Goal: Task Accomplishment & Management: Use online tool/utility

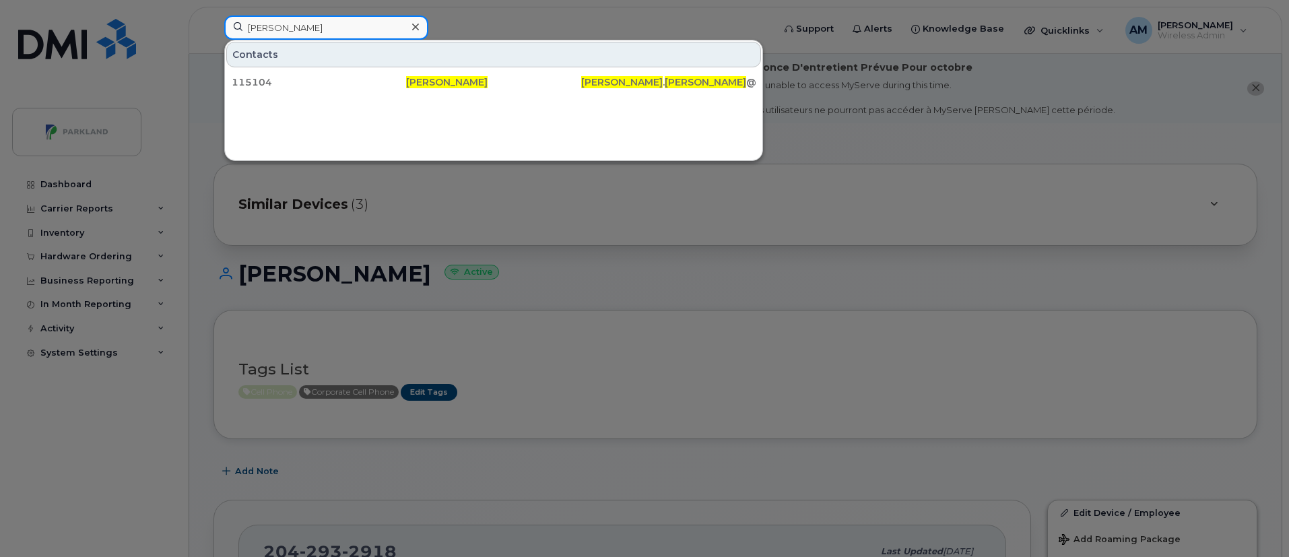
click at [339, 38] on input "[PERSON_NAME]" at bounding box center [326, 27] width 204 height 24
click at [251, 25] on input "[PERSON_NAME]" at bounding box center [326, 27] width 204 height 24
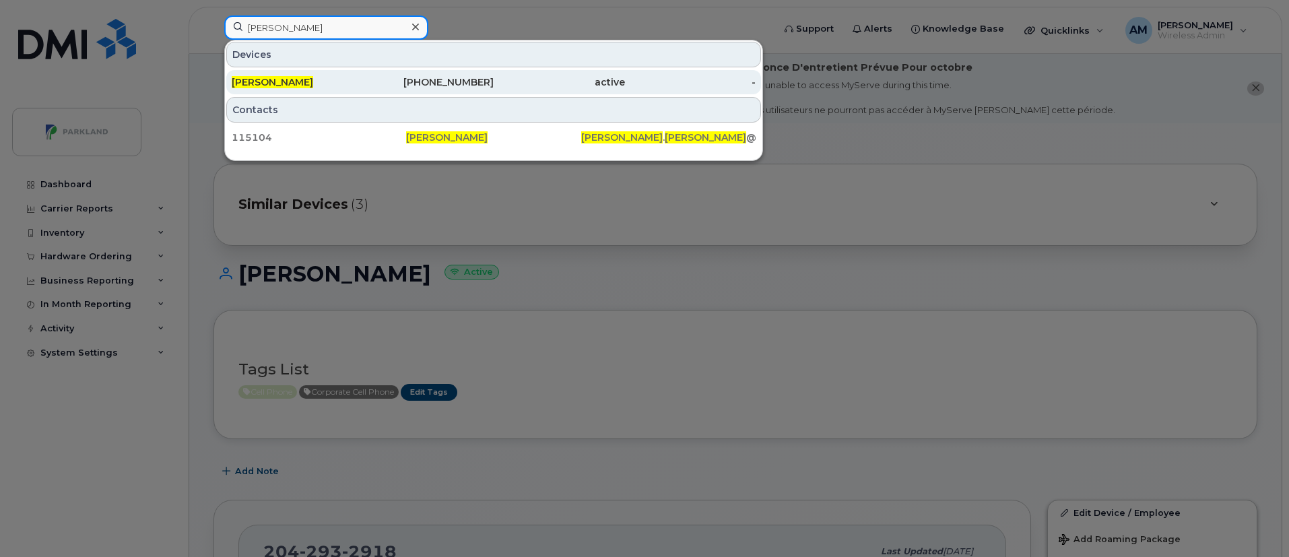
type input "[PERSON_NAME]"
click at [321, 86] on div "[PERSON_NAME]" at bounding box center [297, 81] width 131 height 13
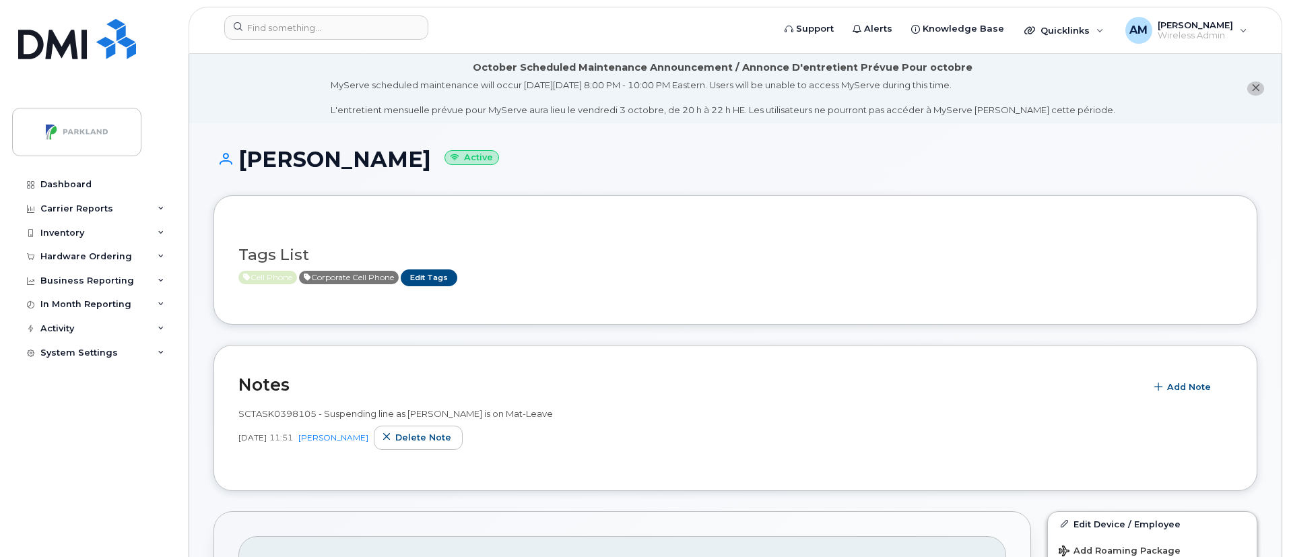
drag, startPoint x: 1292, startPoint y: 106, endPoint x: 1292, endPoint y: 176, distance: 70.7
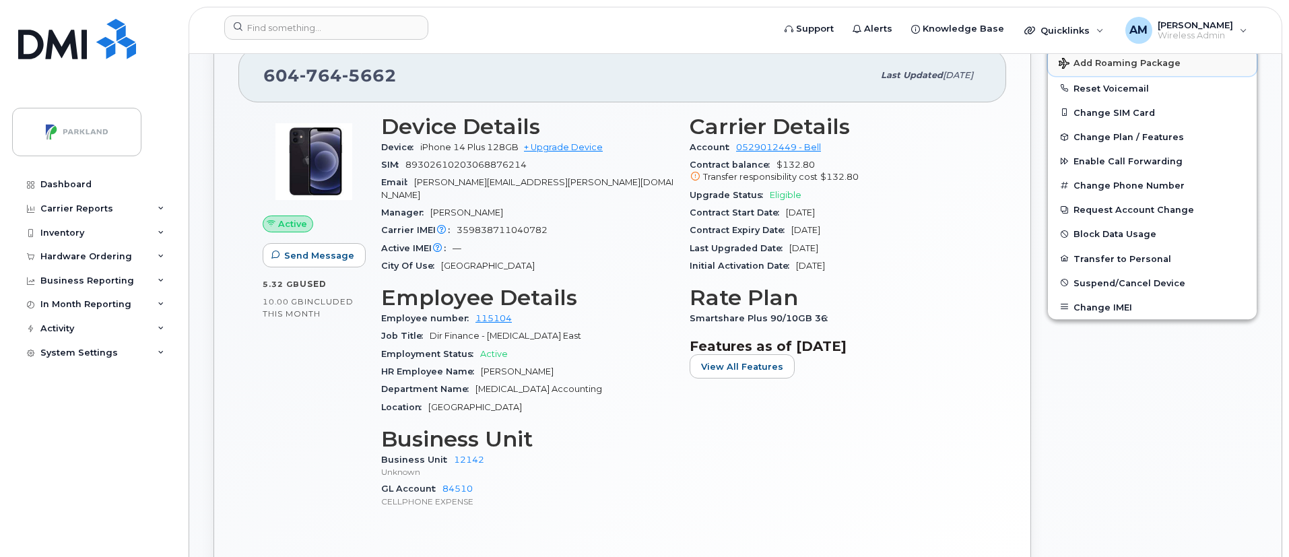
click at [1126, 63] on span "Add Roaming Package" at bounding box center [1119, 64] width 122 height 13
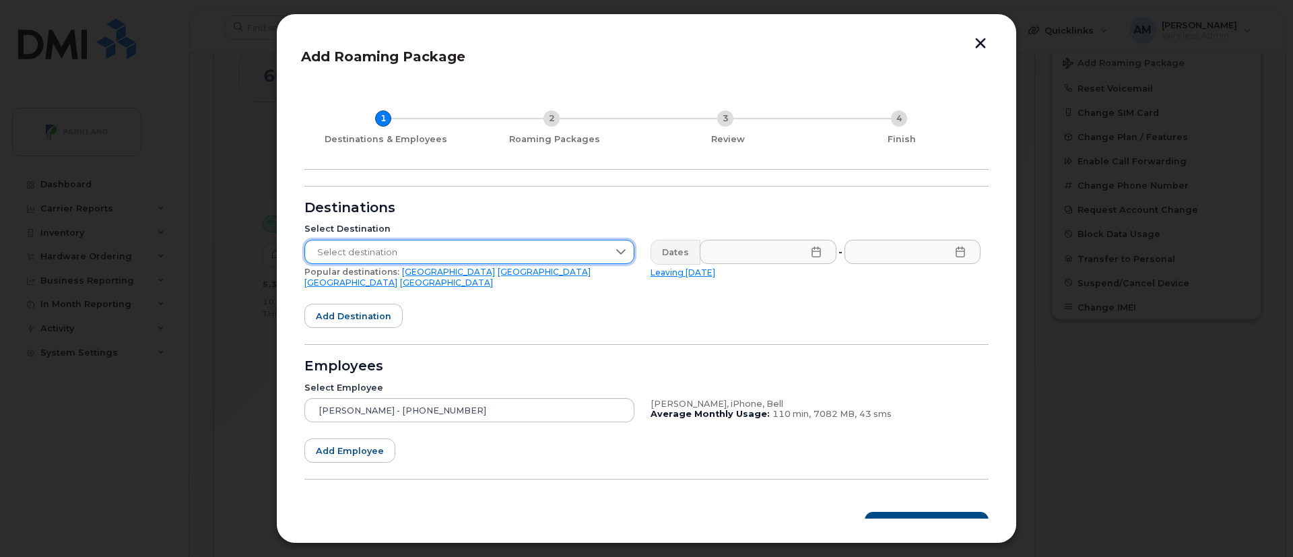
click at [457, 256] on span "Select destination" at bounding box center [456, 252] width 303 height 24
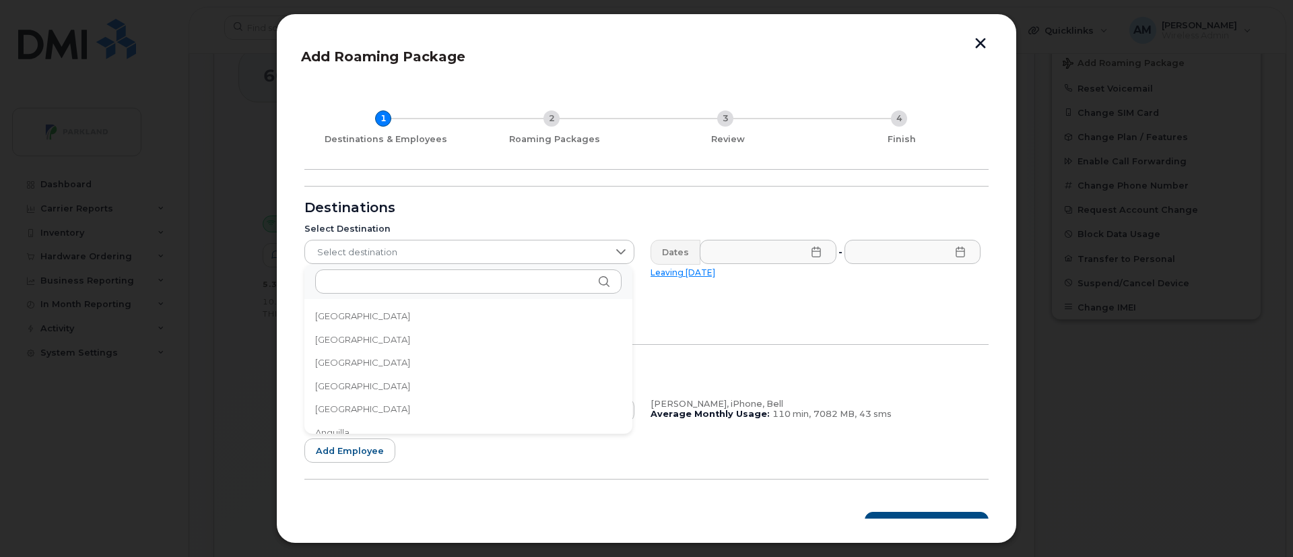
click at [680, 314] on form "Destinations Select Destination Select destination Popular destinations: USA Me…" at bounding box center [646, 361] width 684 height 351
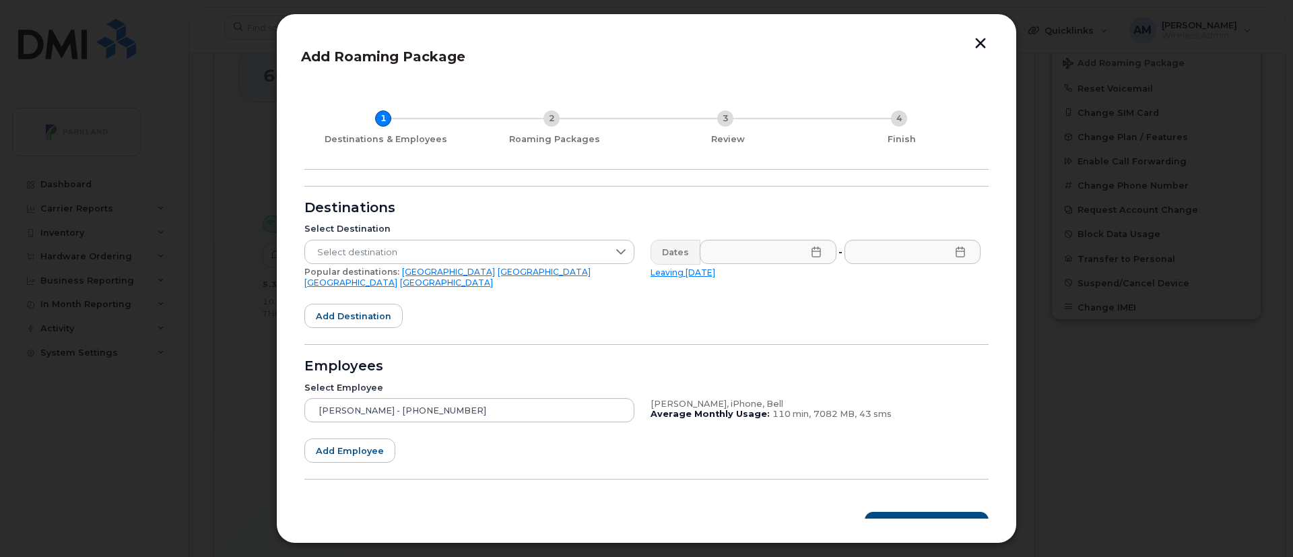
click at [409, 273] on link "USA" at bounding box center [448, 272] width 93 height 10
click at [811, 250] on icon at bounding box center [816, 251] width 11 height 11
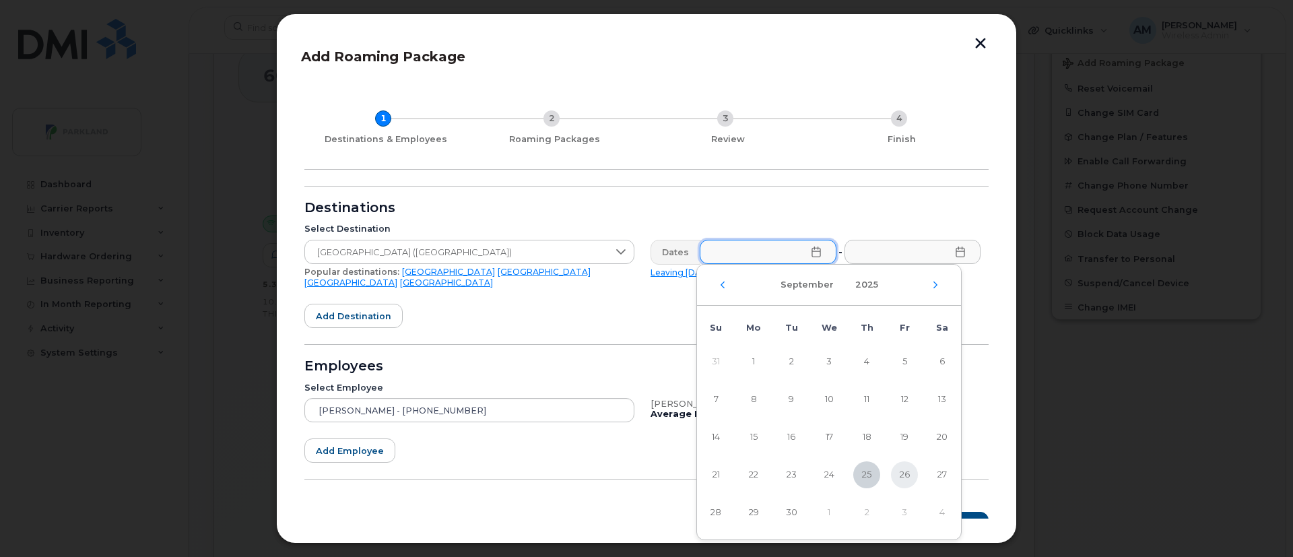
click at [901, 476] on span "26" at bounding box center [904, 474] width 27 height 27
type input "09/26/2025"
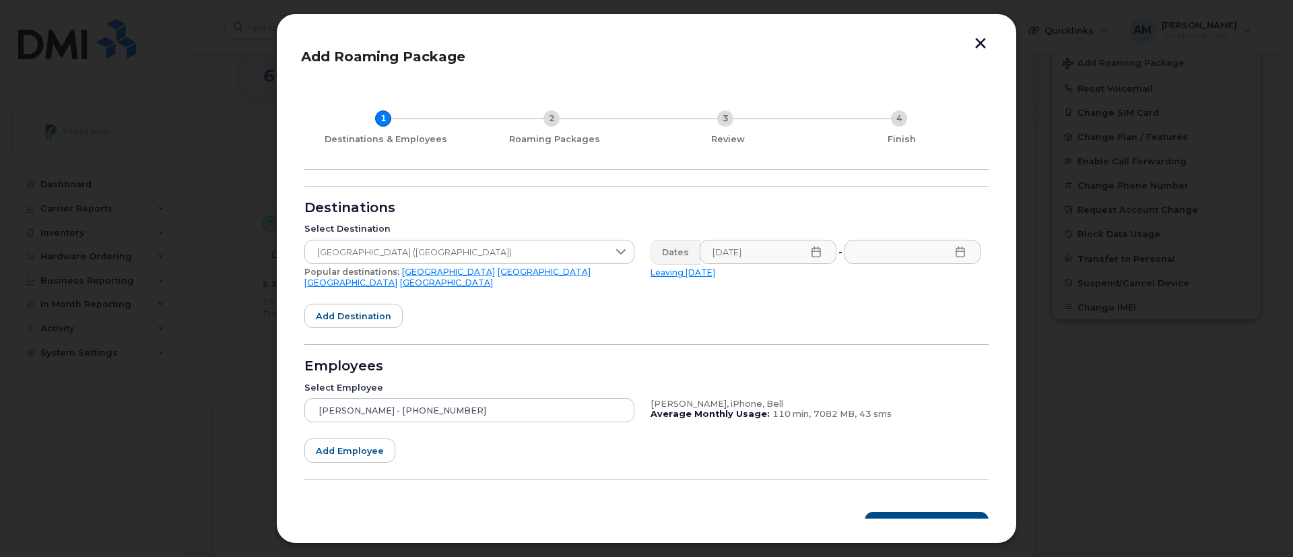
click at [957, 253] on icon at bounding box center [960, 251] width 11 height 11
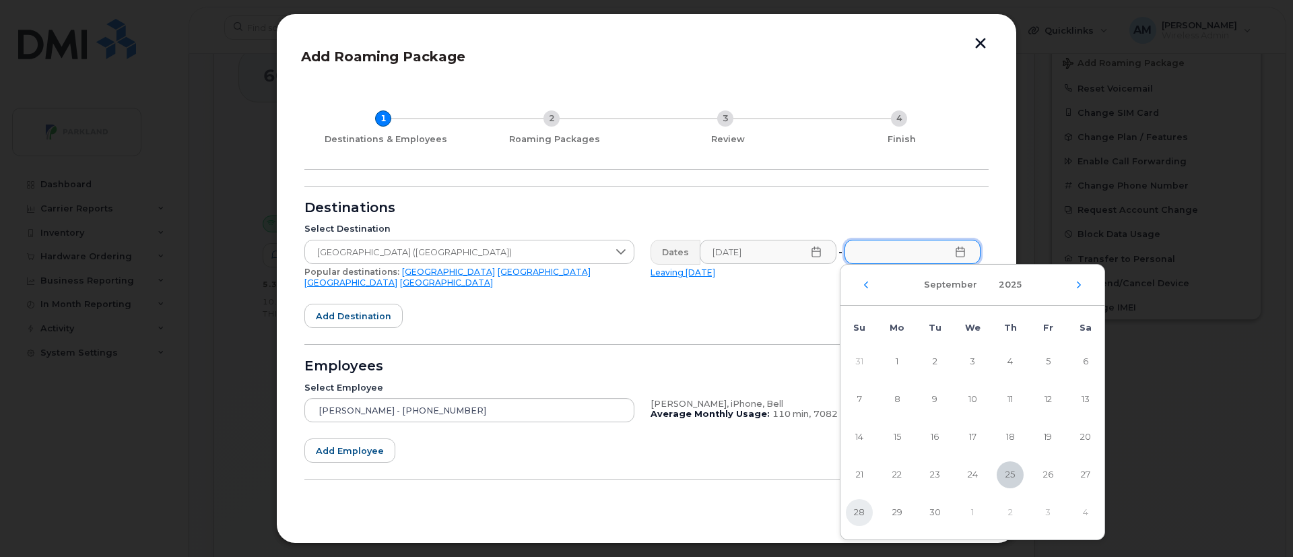
click at [858, 517] on span "28" at bounding box center [859, 512] width 27 height 27
type input "09/28/2025"
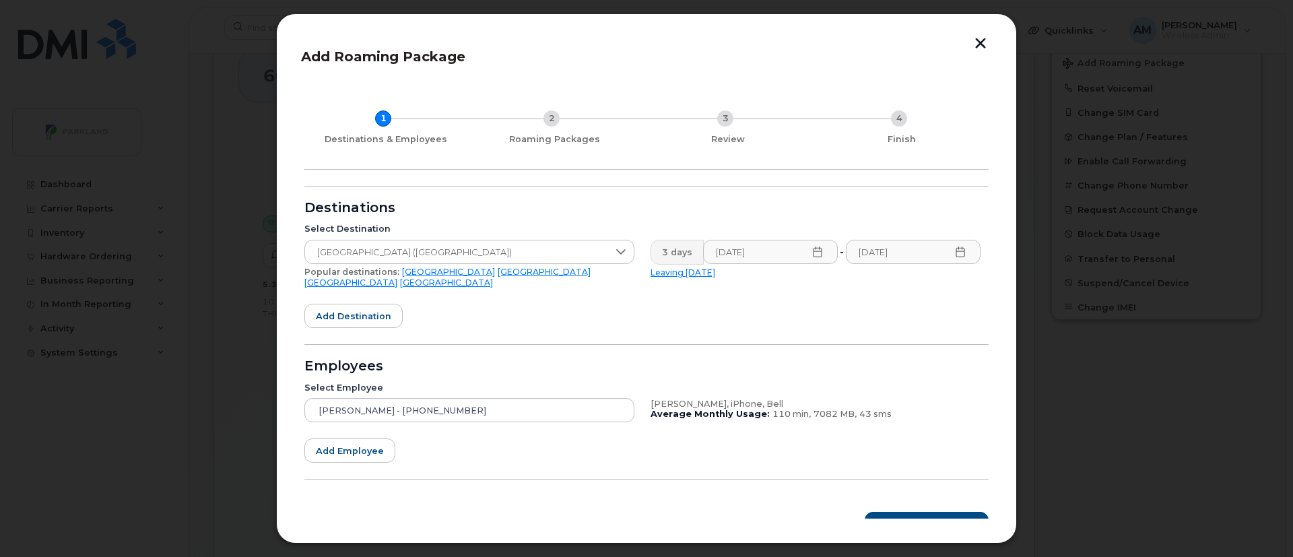
drag, startPoint x: 987, startPoint y: 461, endPoint x: 988, endPoint y: 487, distance: 26.3
click at [988, 487] on div "Add Roaming Package 1 Destinations & Employees 2 Roaming Packages 3 Review 4 Fi…" at bounding box center [646, 278] width 691 height 480
click at [939, 518] on span "Roaming Packages" at bounding box center [932, 524] width 91 height 13
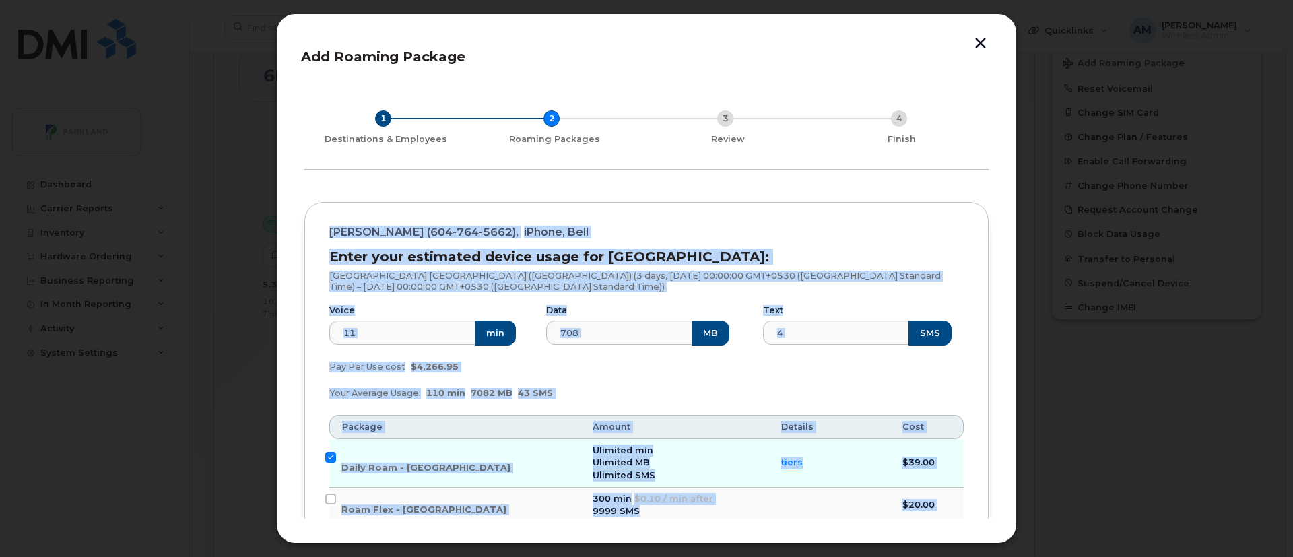
click at [947, 386] on div "Your Average Usage: 110 min 7082 MB 43 SMS" at bounding box center [646, 393] width 650 height 27
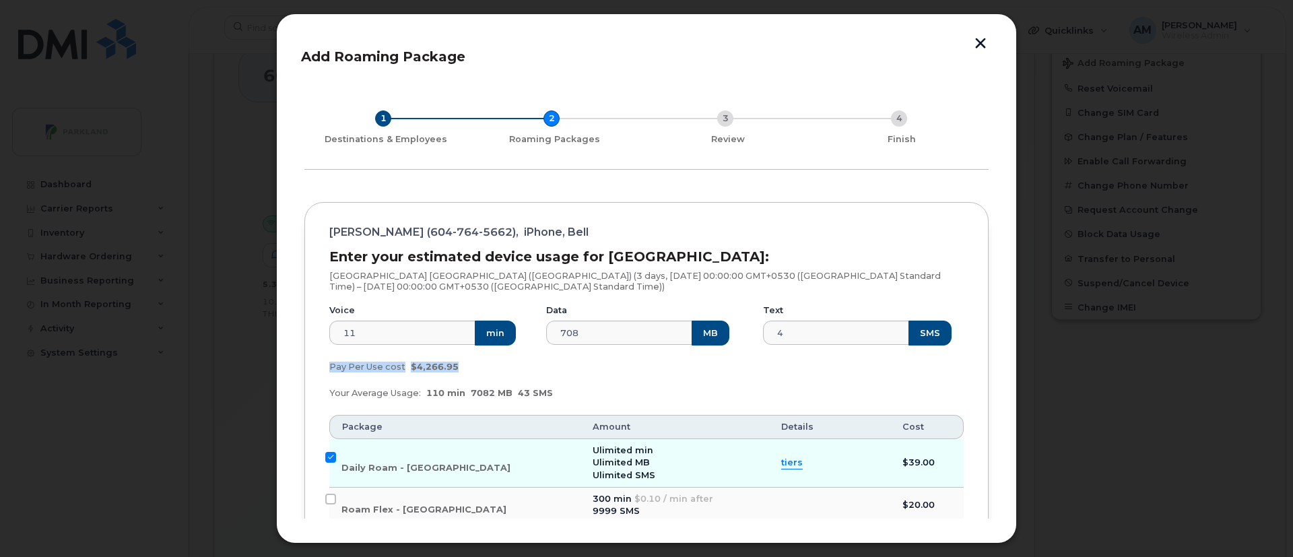
drag, startPoint x: 986, startPoint y: 339, endPoint x: 986, endPoint y: 372, distance: 33.0
click at [986, 372] on div "1 Destinations & Employees 2 Roaming Packages 3 Review 4 Finish Josh Morrison (…" at bounding box center [646, 433] width 691 height 701
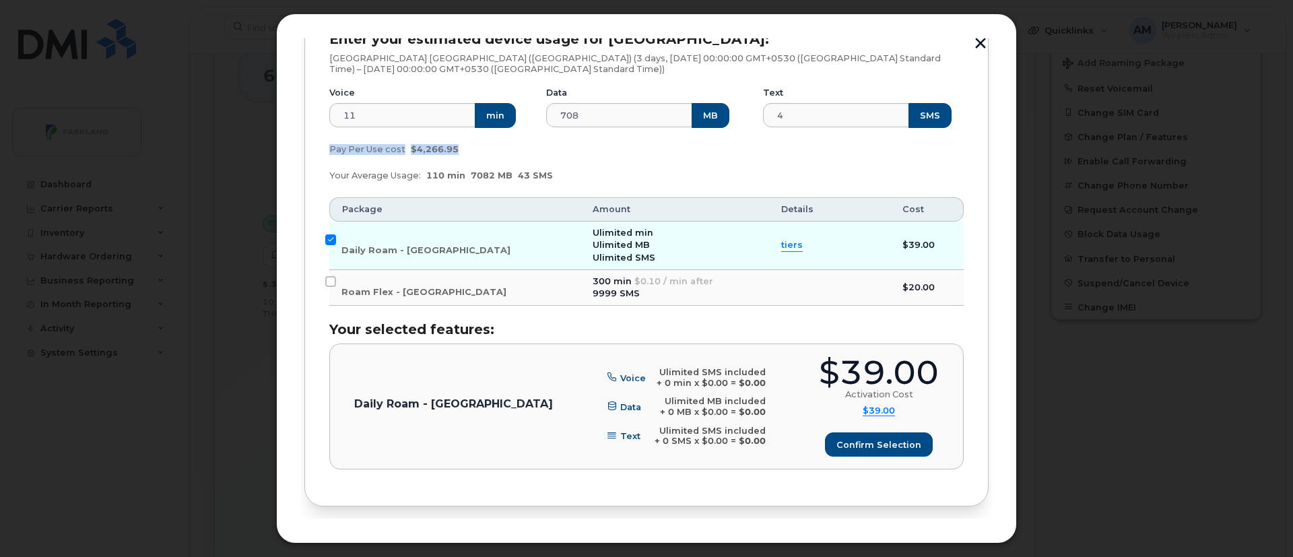
scroll to position [232, 0]
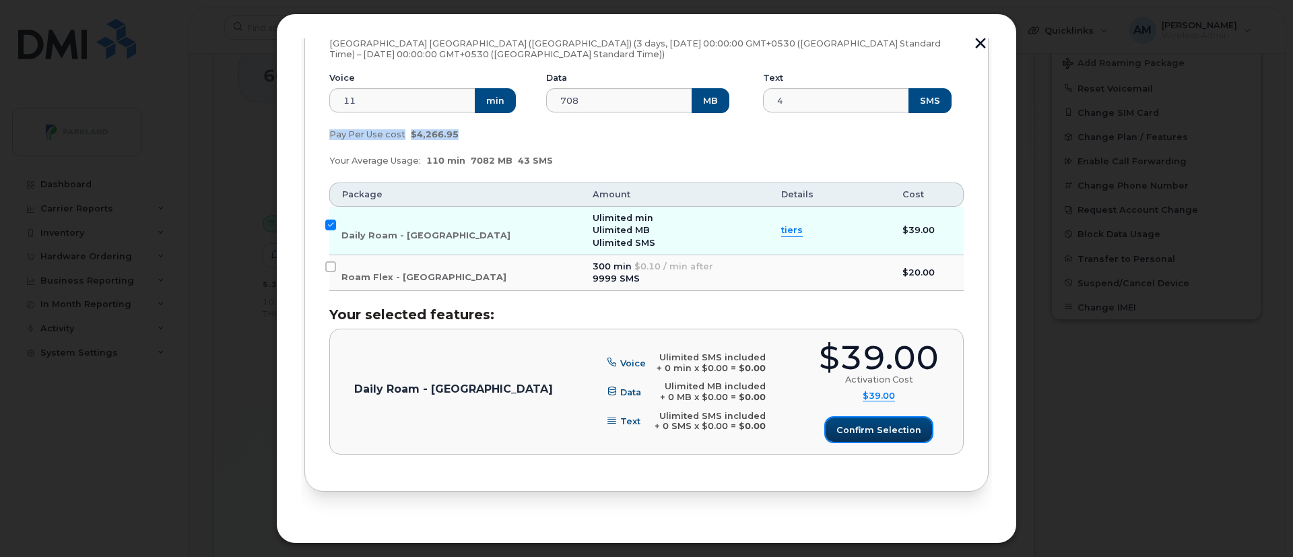
click at [881, 423] on span "Confirm selection" at bounding box center [878, 429] width 85 height 13
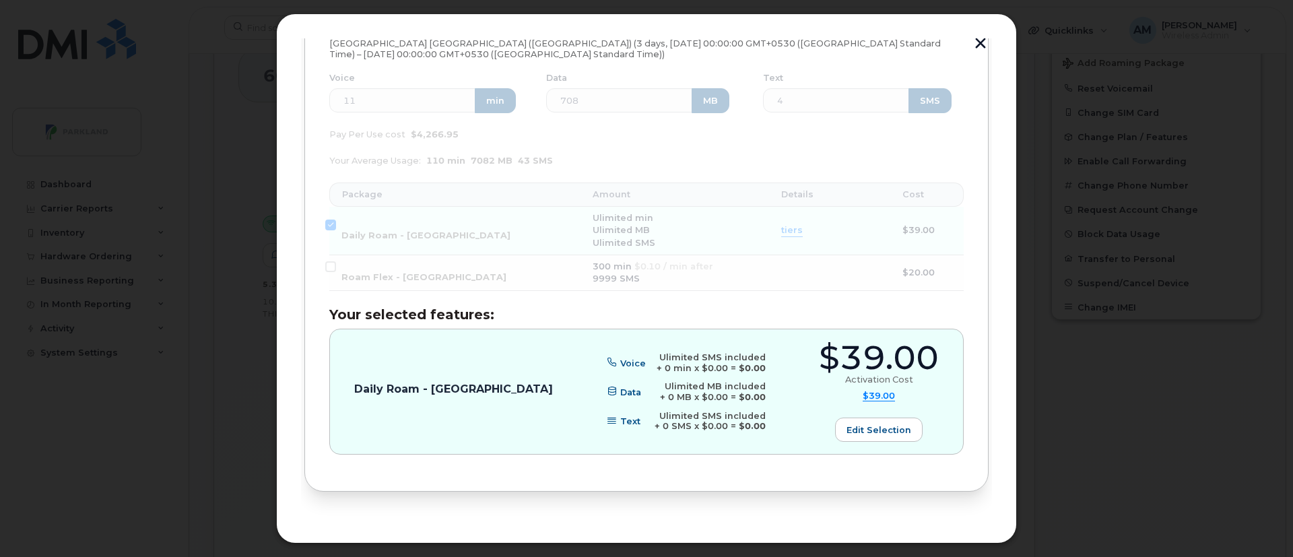
drag, startPoint x: 995, startPoint y: 437, endPoint x: 993, endPoint y: 491, distance: 53.9
click at [993, 491] on div "Add Roaming Package 1 Destinations & Employees 2 Roaming Packages 3 Review 4 Fi…" at bounding box center [646, 278] width 741 height 530
drag, startPoint x: 993, startPoint y: 491, endPoint x: 992, endPoint y: 514, distance: 22.9
click at [992, 514] on div "Add Roaming Package 1 Destinations & Employees 2 Roaming Packages 3 Review 4 Fi…" at bounding box center [646, 278] width 741 height 530
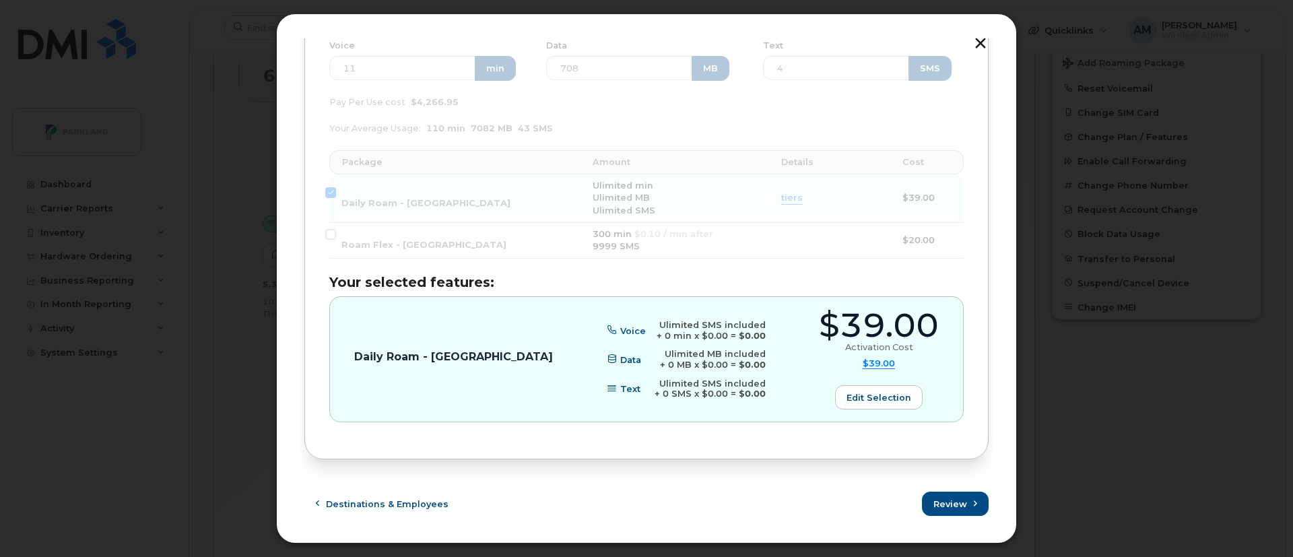
scroll to position [265, 0]
click at [946, 492] on button "Review" at bounding box center [955, 503] width 65 height 24
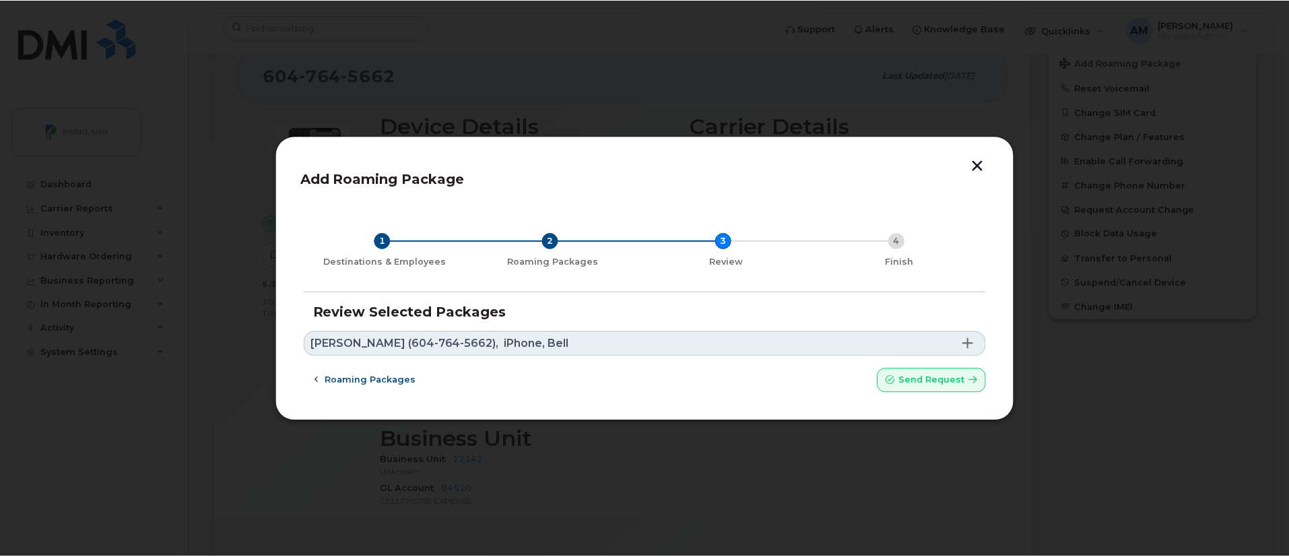
scroll to position [0, 0]
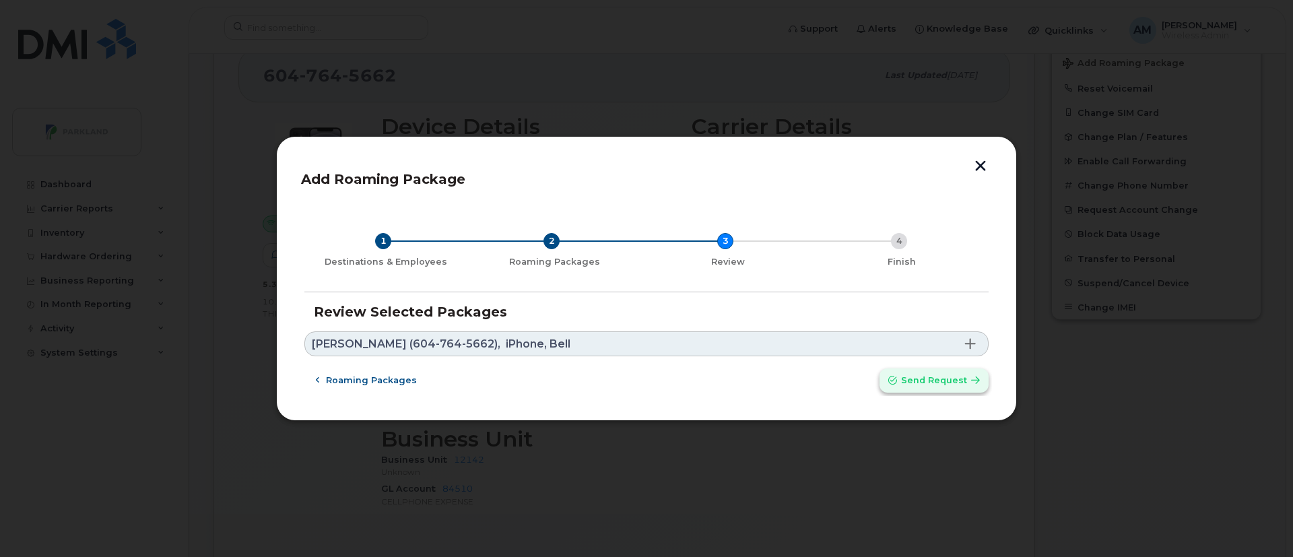
click at [947, 383] on span "Send request" at bounding box center [934, 380] width 66 height 13
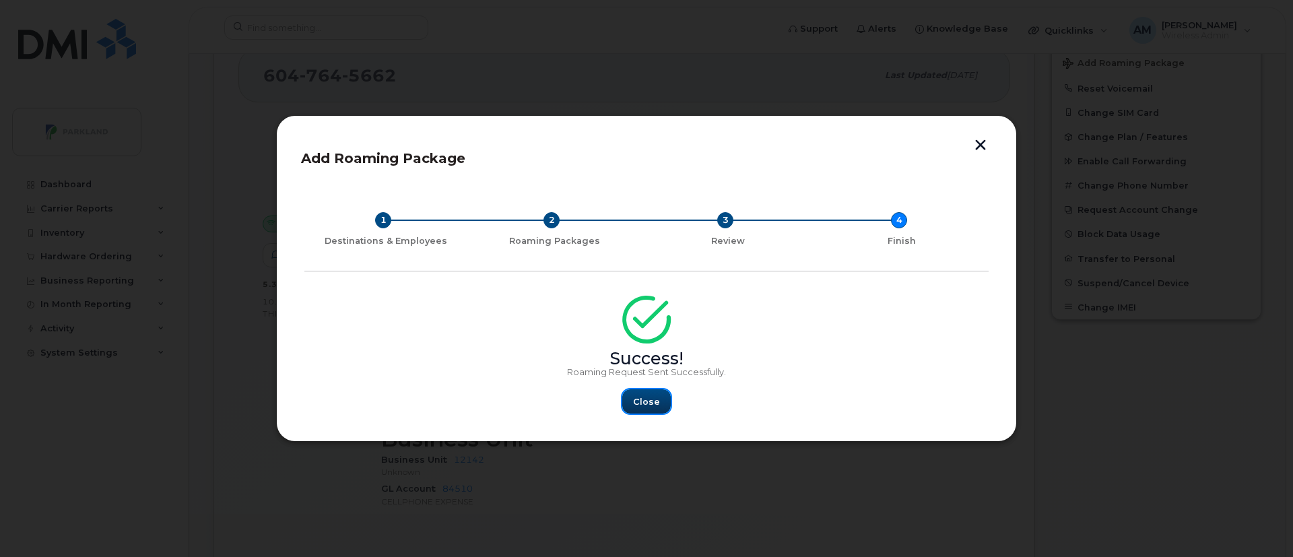
click at [647, 401] on span "Close" at bounding box center [646, 401] width 27 height 13
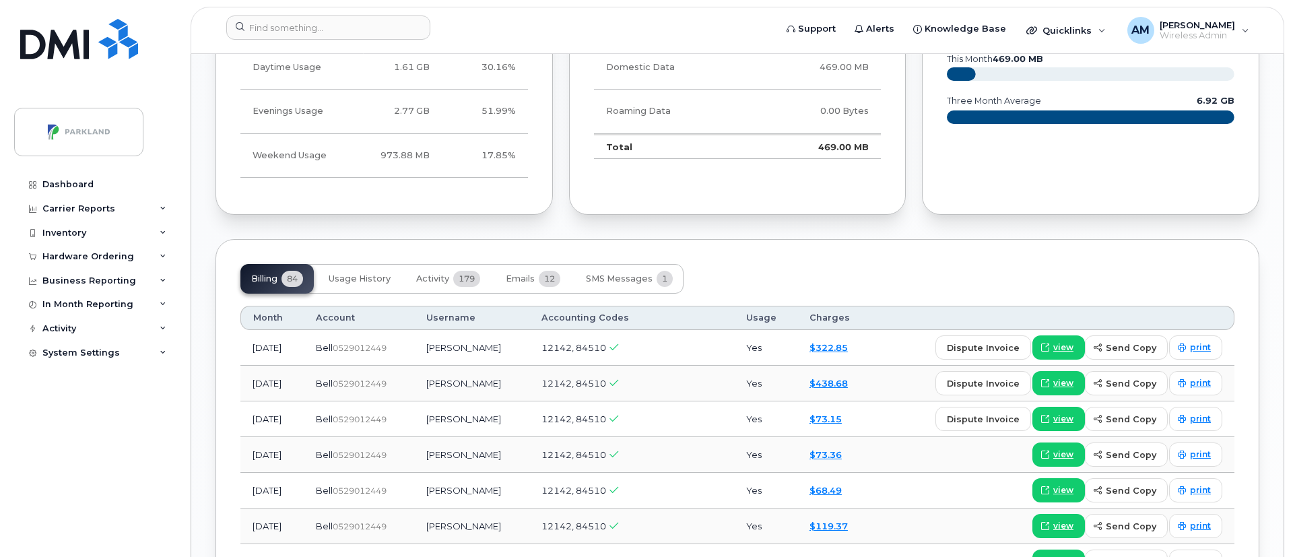
scroll to position [1238, 0]
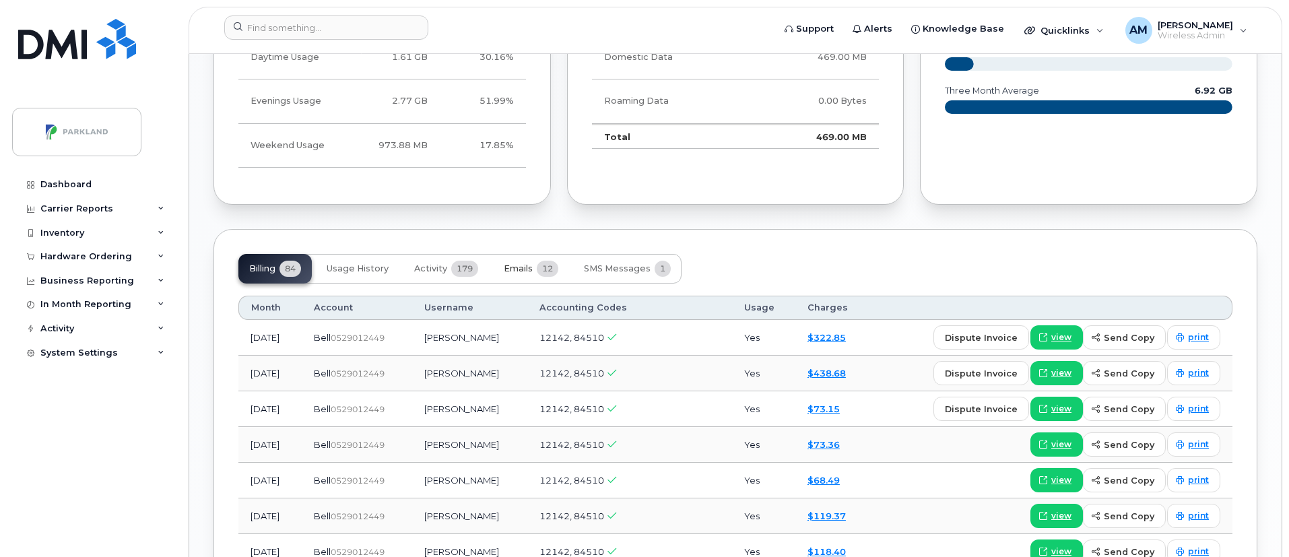
click at [530, 263] on button "Emails 12" at bounding box center [531, 269] width 76 height 30
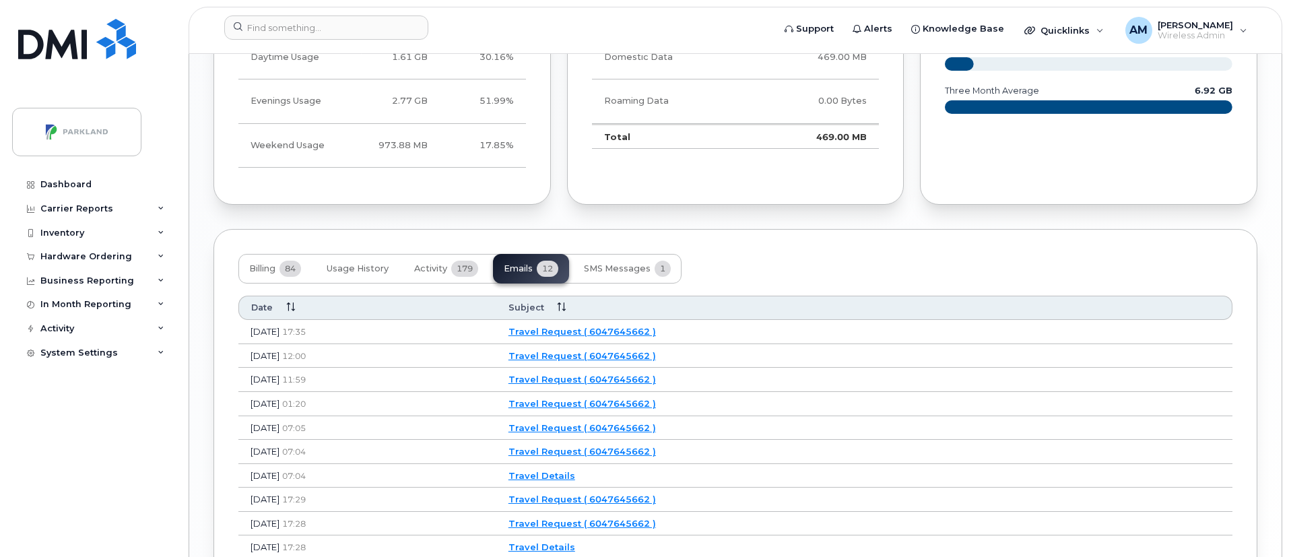
click at [636, 326] on link "Travel Request ( 6047645662 )" at bounding box center [581, 331] width 147 height 11
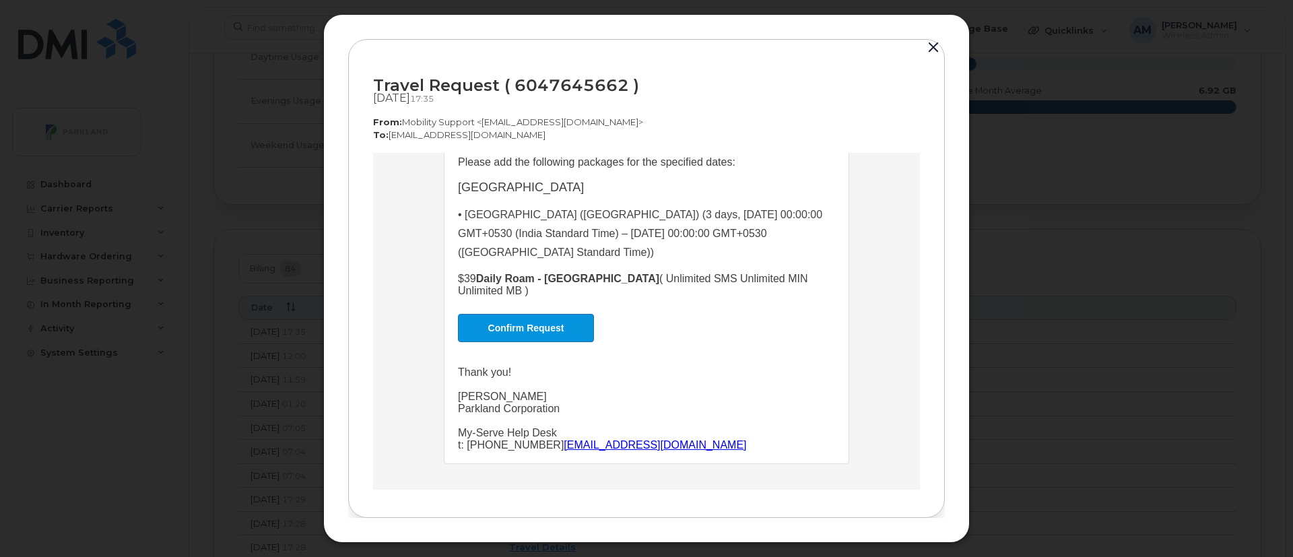
scroll to position [250, 0]
click at [458, 327] on link "Confirm Request" at bounding box center [526, 326] width 136 height 28
click at [531, 325] on link "Confirm Request" at bounding box center [526, 326] width 136 height 28
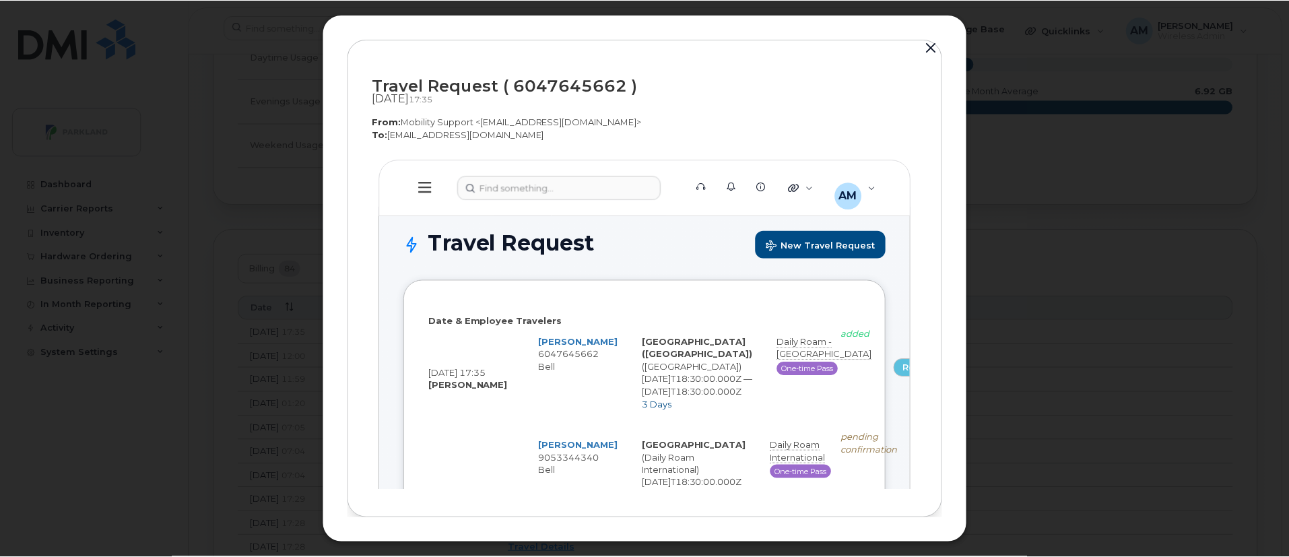
scroll to position [0, 0]
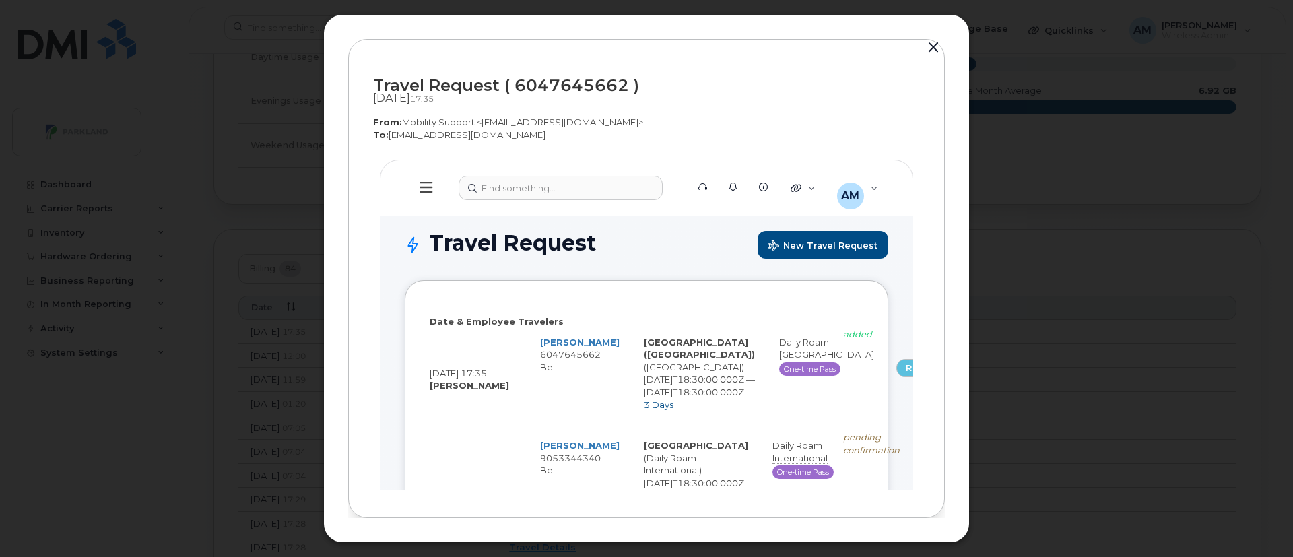
select select
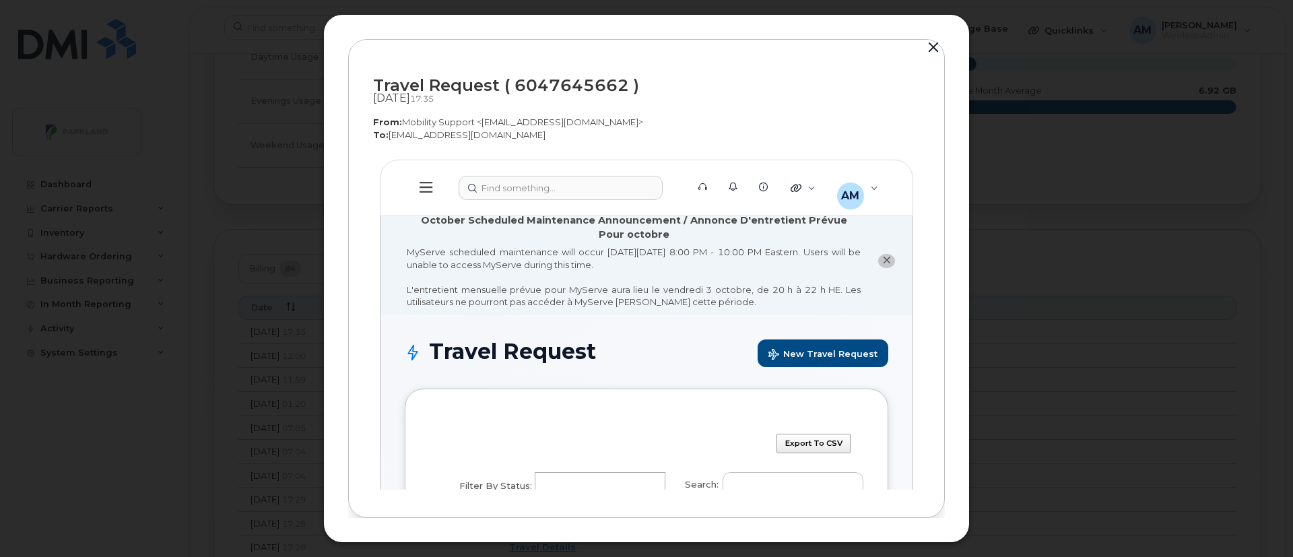
click at [930, 48] on button "button" at bounding box center [933, 47] width 20 height 19
